Goal: Task Accomplishment & Management: Use online tool/utility

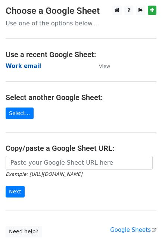
click at [28, 68] on strong "Work email" at bounding box center [23, 66] width 35 height 7
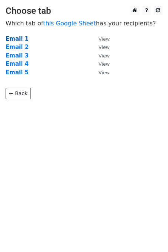
click at [19, 39] on strong "Email 1" at bounding box center [17, 38] width 23 height 7
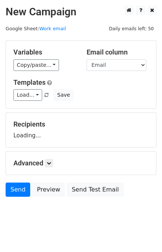
click at [28, 101] on div "Variables Copy/paste... {{Link}} {{Email}} {{Name}} {{Subject}} Email column Li…" at bounding box center [81, 74] width 150 height 67
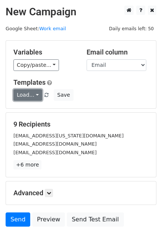
click at [28, 97] on link "Load..." at bounding box center [27, 95] width 29 height 12
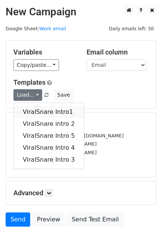
click at [32, 109] on link "ViralSnare Intro1" at bounding box center [49, 112] width 70 height 12
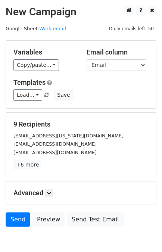
scroll to position [37, 0]
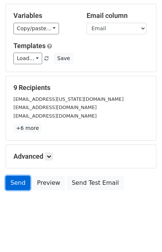
click at [14, 185] on link "Send" at bounding box center [18, 183] width 25 height 14
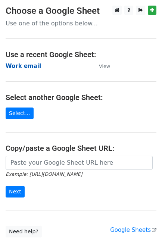
click at [21, 64] on strong "Work email" at bounding box center [23, 66] width 35 height 7
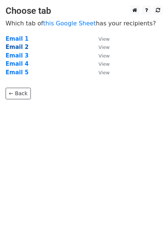
click at [19, 48] on strong "Email 2" at bounding box center [17, 47] width 23 height 7
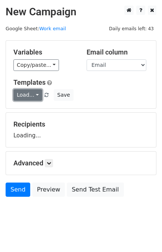
click at [23, 98] on link "Load..." at bounding box center [27, 95] width 29 height 12
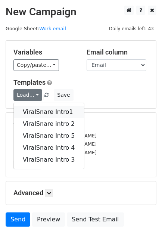
click at [44, 111] on link "ViralSnare Intro1" at bounding box center [49, 112] width 70 height 12
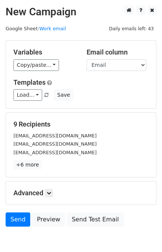
scroll to position [37, 0]
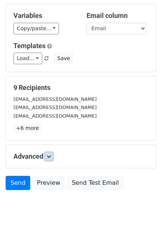
click at [49, 155] on icon at bounding box center [49, 156] width 4 height 4
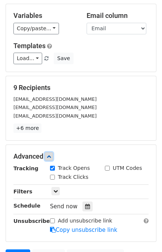
scroll to position [109, 0]
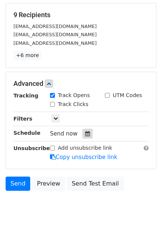
click at [82, 130] on div at bounding box center [87, 134] width 10 height 10
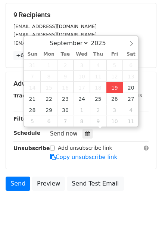
type input "2025-09-19 16:57"
type input "04"
type input "57"
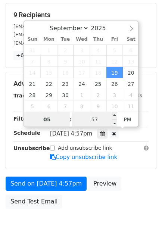
type input "05"
type input "2025-09-19 17:57"
click at [95, 119] on input "57" at bounding box center [94, 119] width 45 height 15
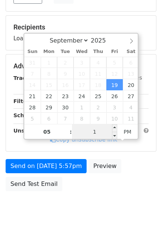
type input "15"
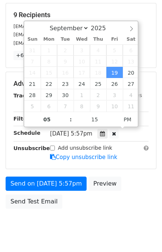
type input "2025-09-19 17:15"
click at [123, 176] on div "Send on Sep 19 at 5:57pm Preview Send Test Email" at bounding box center [81, 194] width 162 height 36
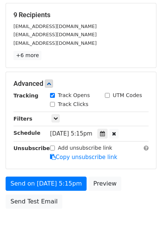
scroll to position [97, 0]
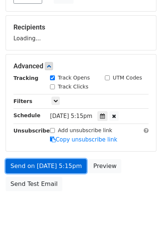
click at [43, 160] on link "Send on Sep 19 at 5:15pm" at bounding box center [46, 166] width 81 height 14
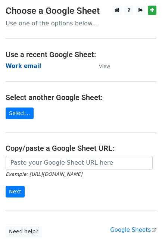
click at [32, 64] on strong "Work email" at bounding box center [23, 66] width 35 height 7
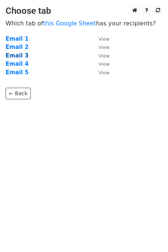
click at [19, 55] on strong "Email 3" at bounding box center [17, 55] width 23 height 7
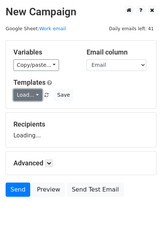
click at [23, 95] on link "Load..." at bounding box center [27, 95] width 29 height 12
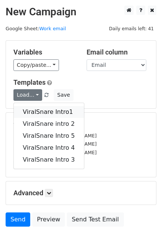
click at [36, 108] on link "ViralSnare Intro1" at bounding box center [49, 112] width 70 height 12
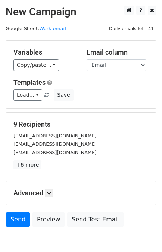
scroll to position [37, 0]
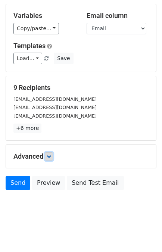
click at [49, 155] on icon at bounding box center [49, 156] width 4 height 4
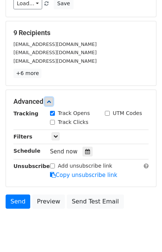
scroll to position [92, 0]
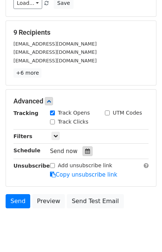
click at [86, 151] on icon at bounding box center [87, 150] width 5 height 5
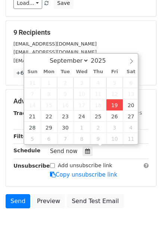
type input "[DATE] 16:58"
type input "04"
type input "58"
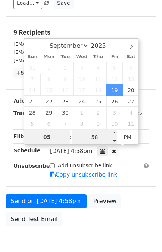
type input "05"
type input "[DATE] 17:58"
click at [92, 137] on input "58" at bounding box center [94, 136] width 45 height 15
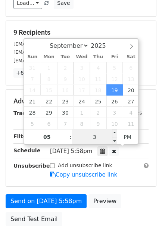
type input "35"
type input "2025-09-19 17:35"
click at [133, 190] on form "Variables Copy/paste... {{Link}} {{Email}} {{Name}} {{Subject}} Email column Li…" at bounding box center [81, 89] width 151 height 281
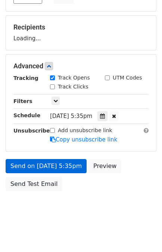
scroll to position [127, 0]
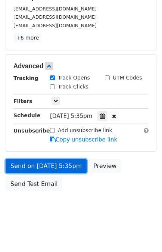
click at [47, 168] on link "Send on Sep 19 at 5:35pm" at bounding box center [46, 166] width 81 height 14
